Goal: Task Accomplishment & Management: Manage account settings

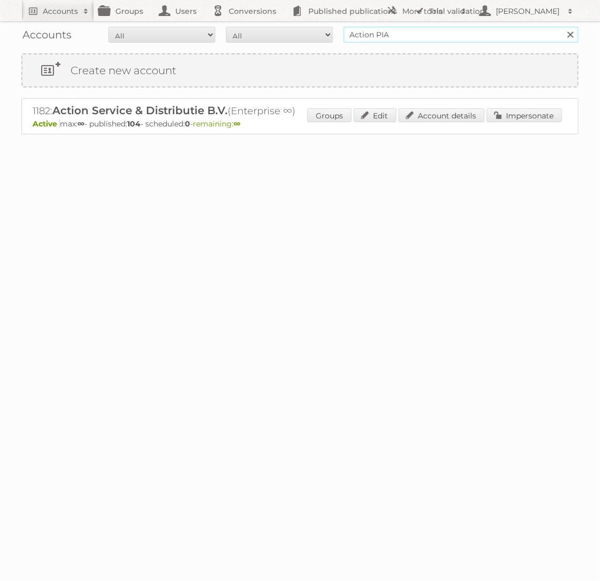
click at [405, 34] on input "Action PIA" at bounding box center [460, 35] width 235 height 16
type input "A"
type input "Praxis"
click at [562, 27] on input "Search" at bounding box center [570, 35] width 16 height 16
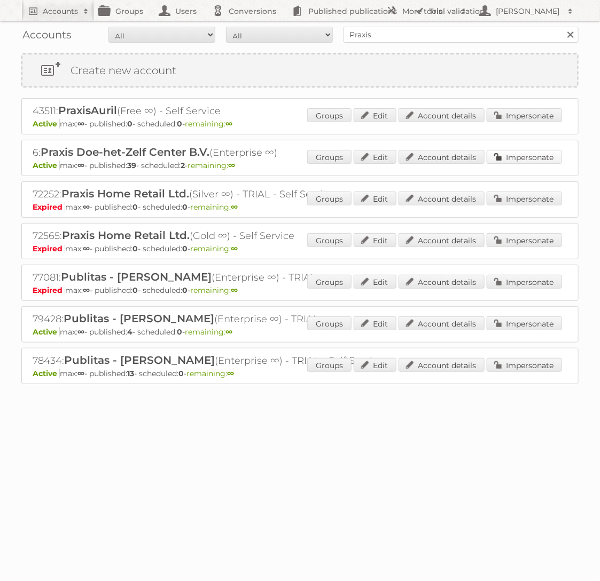
click at [521, 161] on link "Impersonate" at bounding box center [523, 157] width 75 height 14
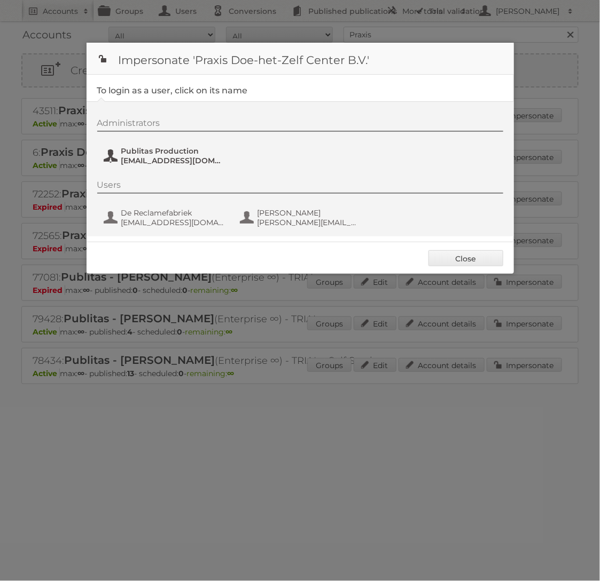
click at [181, 158] on span "fs+praxis@publitas.com" at bounding box center [173, 161] width 104 height 10
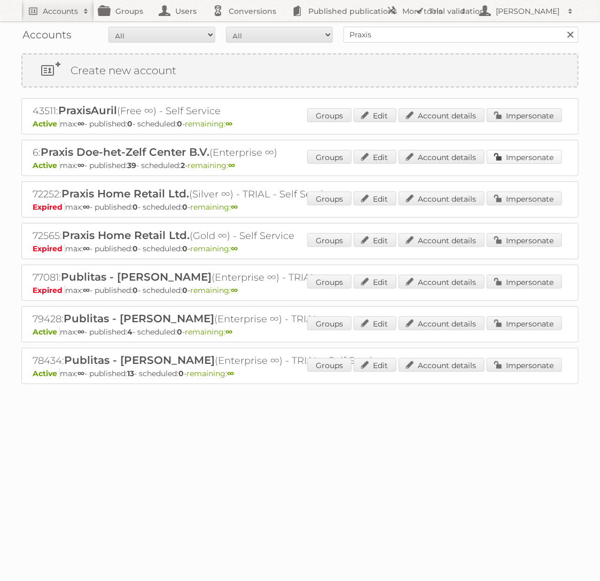
click at [519, 156] on link "Impersonate" at bounding box center [523, 157] width 75 height 14
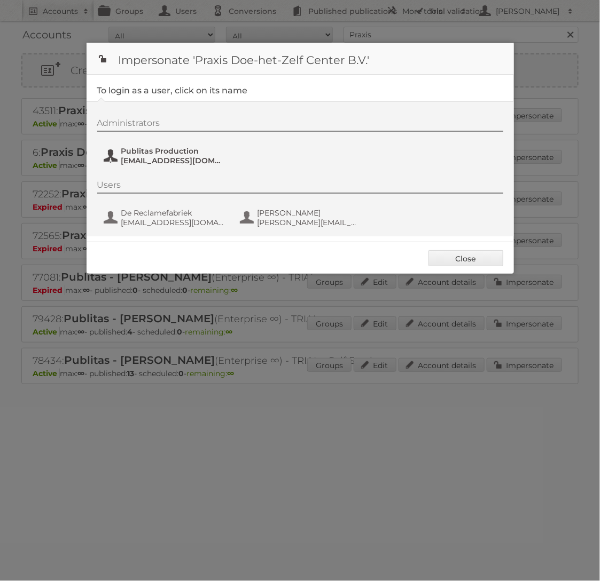
click at [171, 148] on span "Publitas Production" at bounding box center [173, 151] width 104 height 10
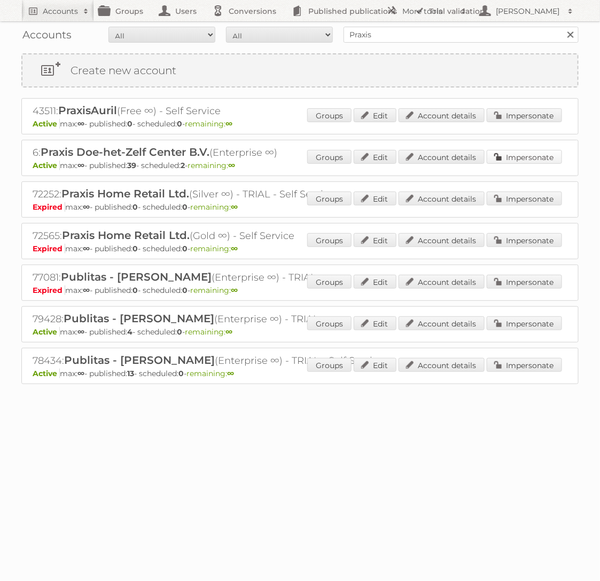
click at [495, 154] on link "Impersonate" at bounding box center [523, 157] width 75 height 14
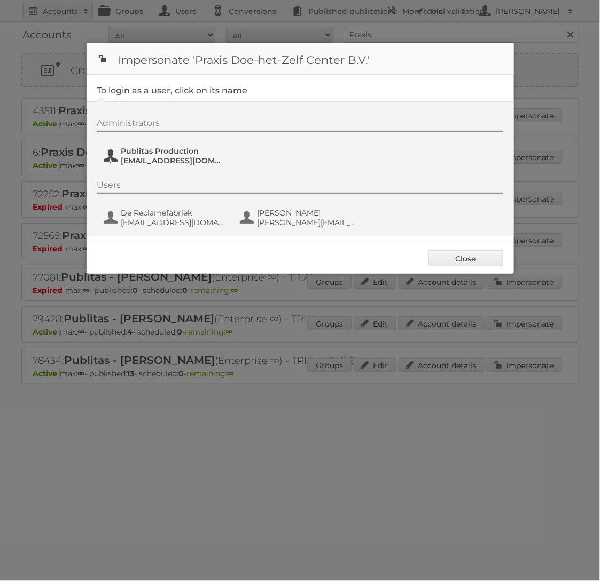
click at [144, 162] on span "fs+praxis@publitas.com" at bounding box center [173, 161] width 104 height 10
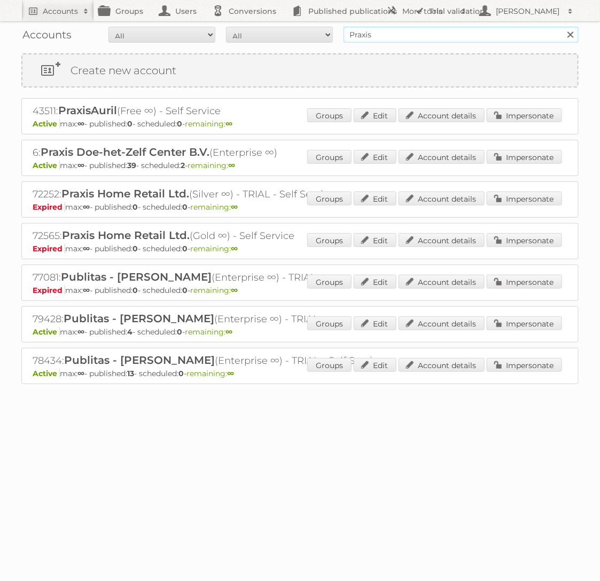
click at [381, 39] on input "Praxis" at bounding box center [460, 35] width 235 height 16
type input "KARWEi"
click at [562, 27] on input "Search" at bounding box center [570, 35] width 16 height 16
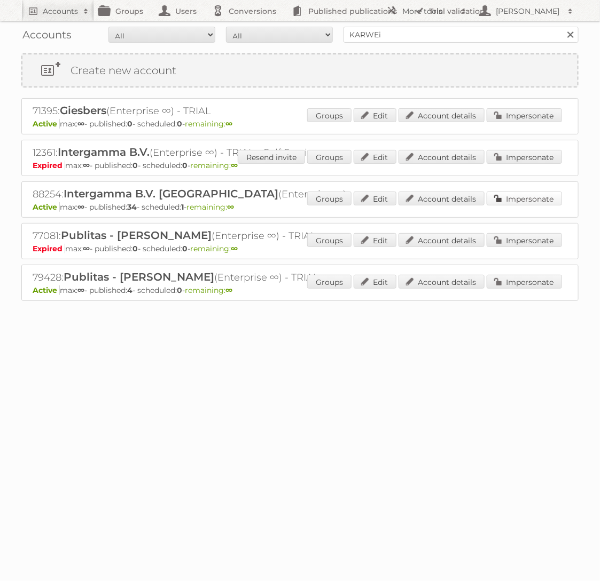
click at [504, 198] on link "Impersonate" at bounding box center [523, 199] width 75 height 14
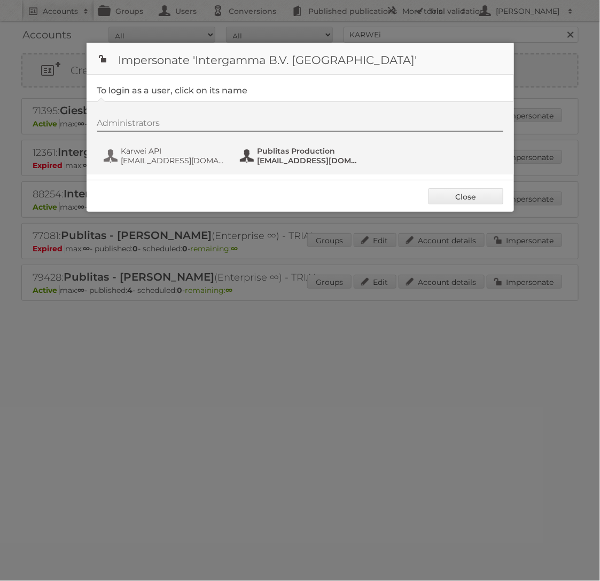
click at [284, 147] on span "Publitas Production" at bounding box center [309, 151] width 104 height 10
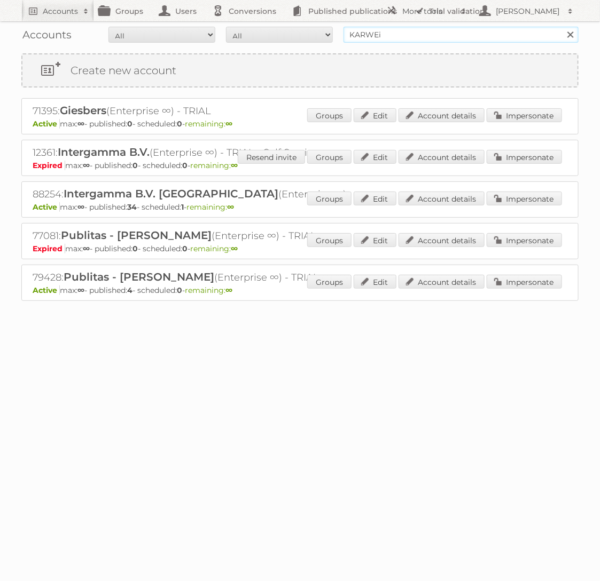
click at [429, 40] on input "KARWEi" at bounding box center [460, 35] width 235 height 16
type input "gamma"
click at [562, 27] on input "Search" at bounding box center [570, 35] width 16 height 16
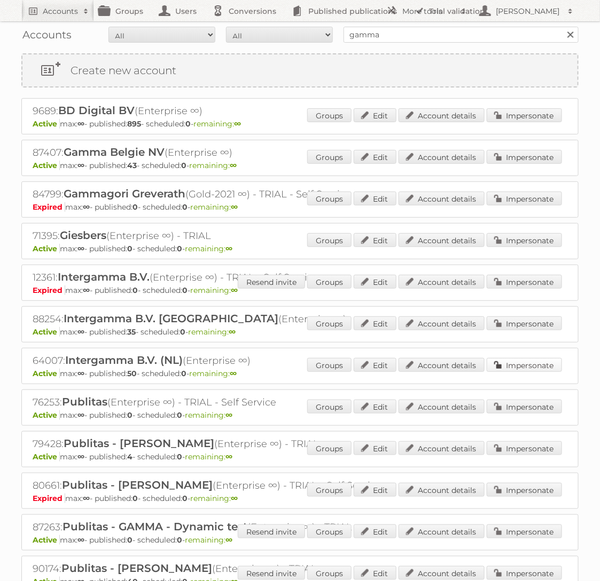
click at [508, 367] on link "Impersonate" at bounding box center [523, 365] width 75 height 14
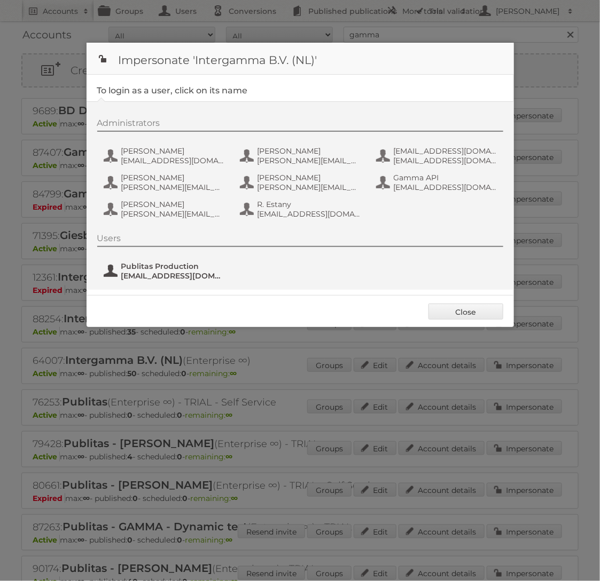
click at [174, 264] on span "Publitas Production" at bounding box center [173, 267] width 104 height 10
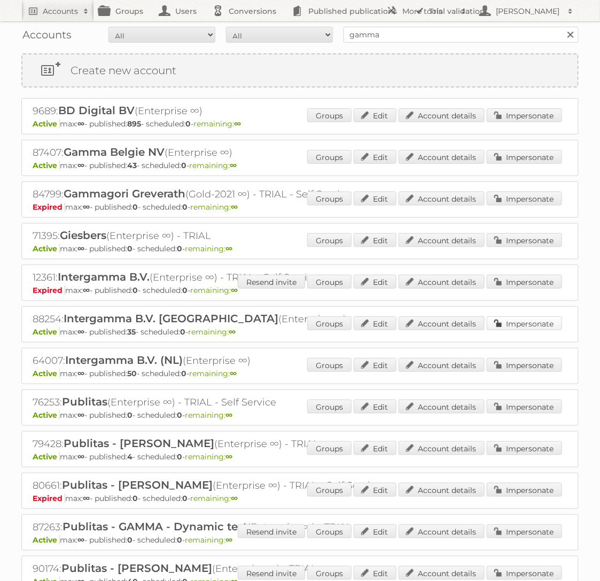
click at [540, 321] on link "Impersonate" at bounding box center [523, 324] width 75 height 14
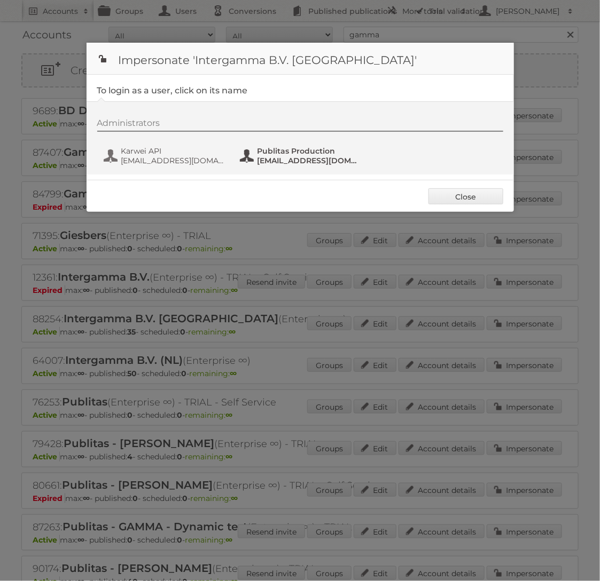
click at [284, 159] on span "[EMAIL_ADDRESS][DOMAIN_NAME]" at bounding box center [309, 161] width 104 height 10
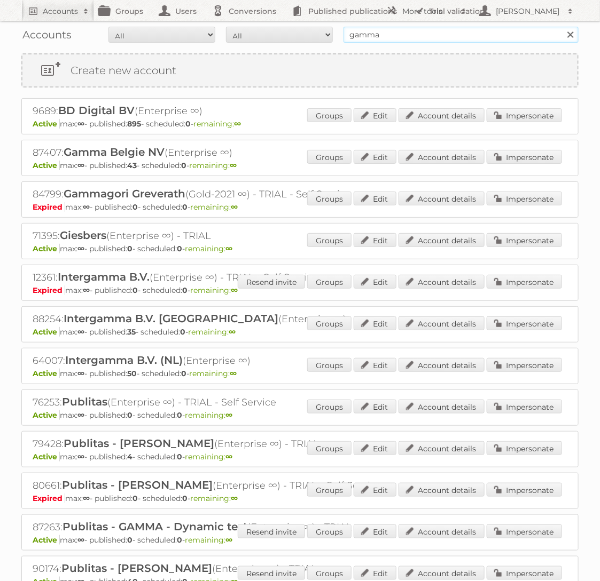
click at [474, 28] on input "gamma" at bounding box center [460, 35] width 235 height 16
type input "Horesca"
click at [562, 27] on input "Search" at bounding box center [570, 35] width 16 height 16
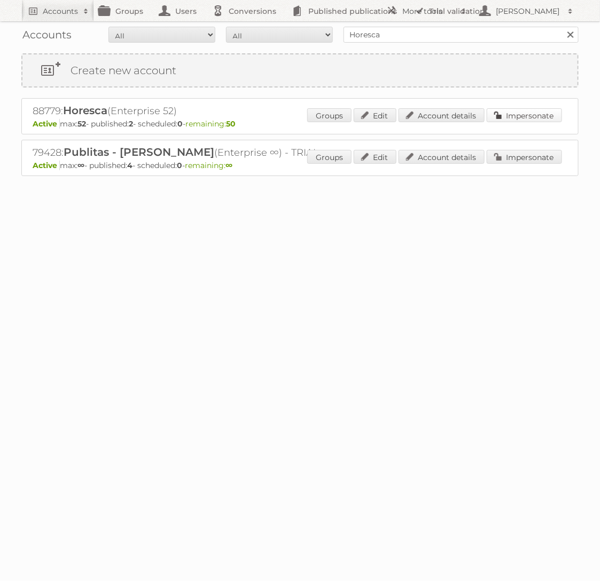
click at [544, 112] on link "Impersonate" at bounding box center [523, 115] width 75 height 14
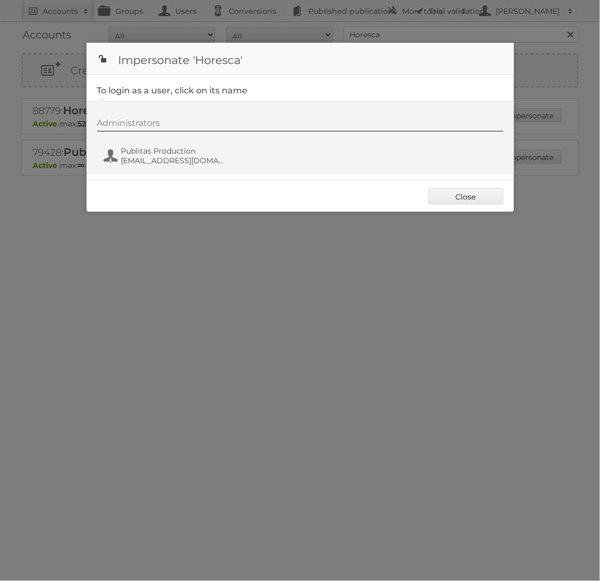
click at [175, 168] on div "Administrators Publitas Production fs+horesca@publitas.com" at bounding box center [305, 143] width 416 height 51
click at [175, 156] on span "fs+horesca@publitas.com" at bounding box center [173, 161] width 104 height 10
